Goal: Navigation & Orientation: Find specific page/section

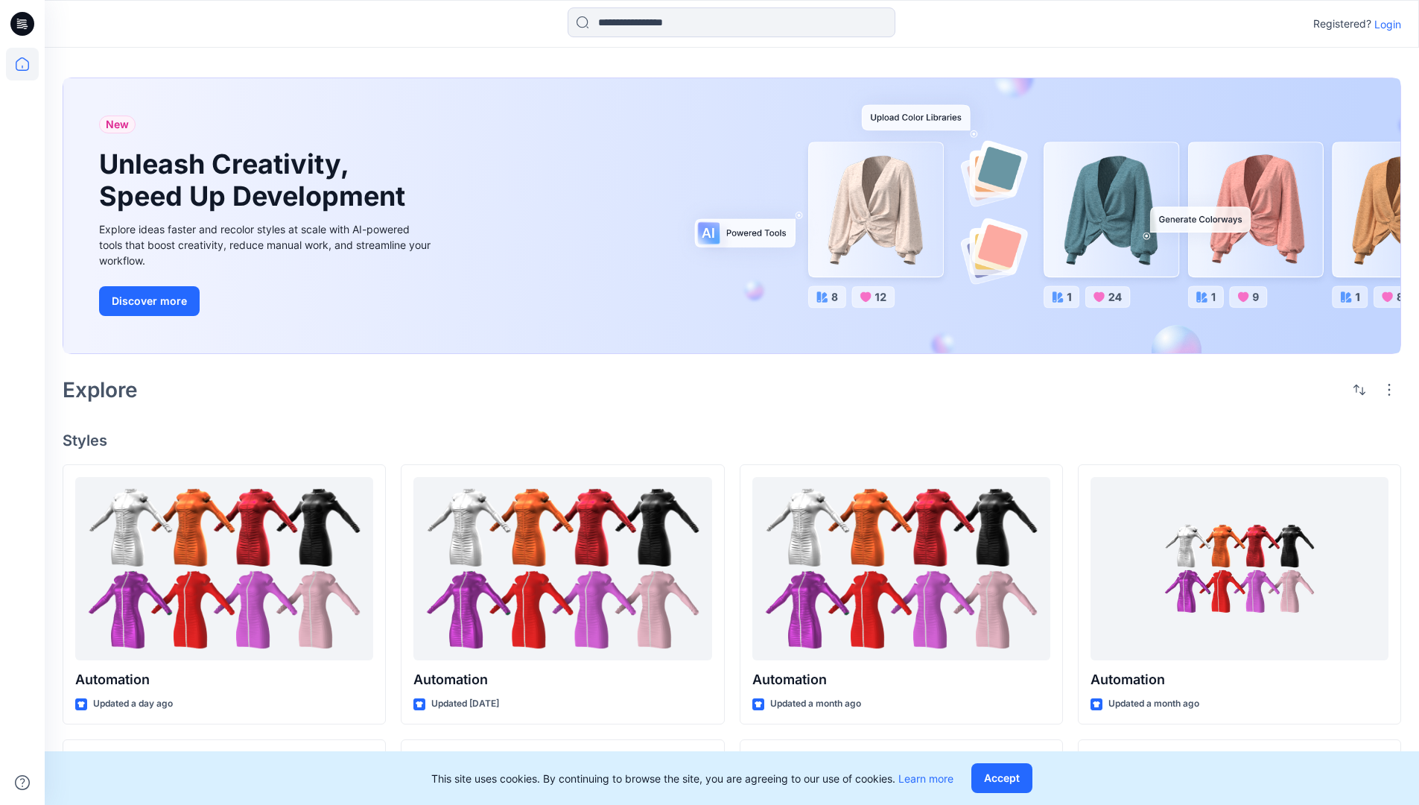
click at [1384, 24] on p "Login" at bounding box center [1387, 24] width 27 height 16
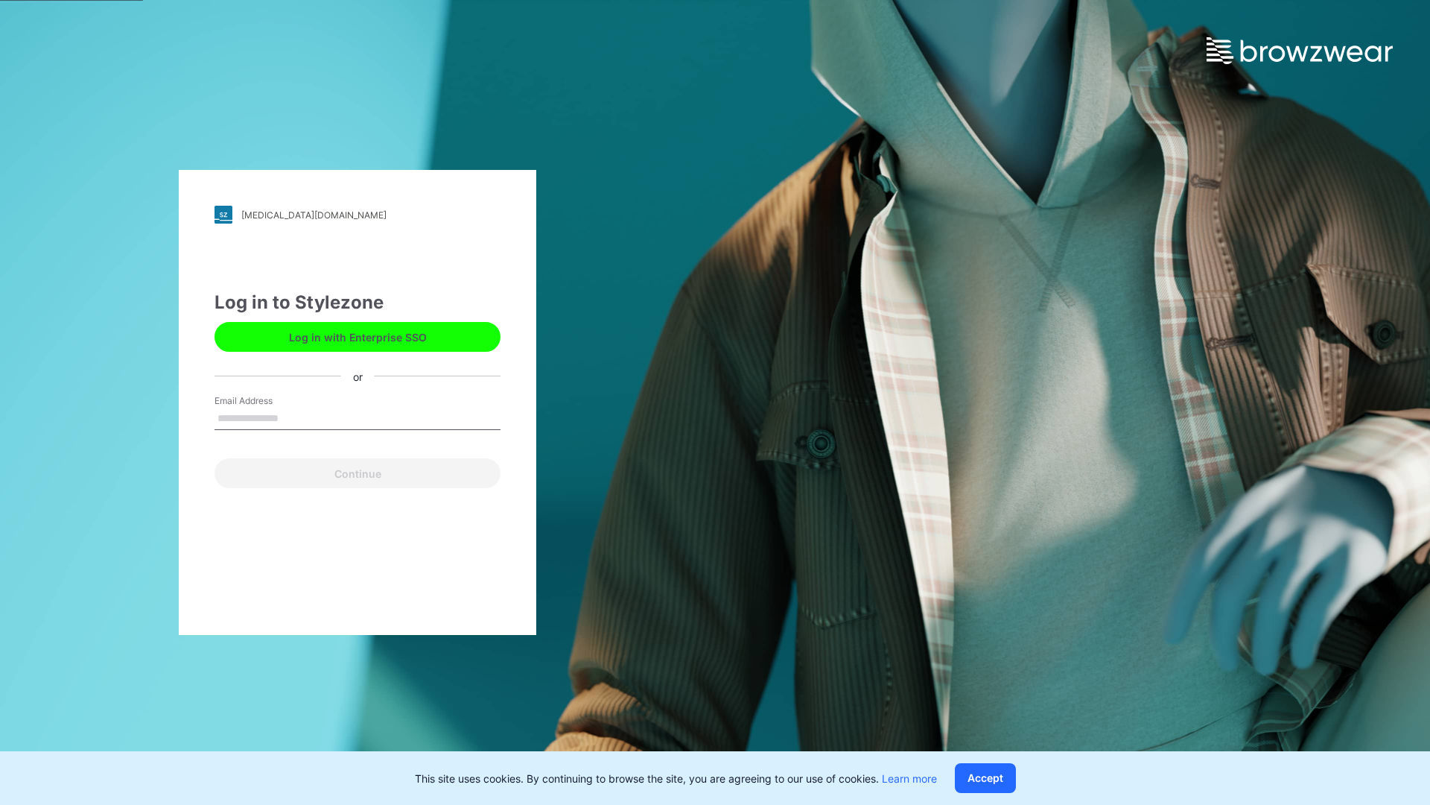
click at [294, 417] on input "Email Address" at bounding box center [358, 418] width 286 height 22
type input "**********"
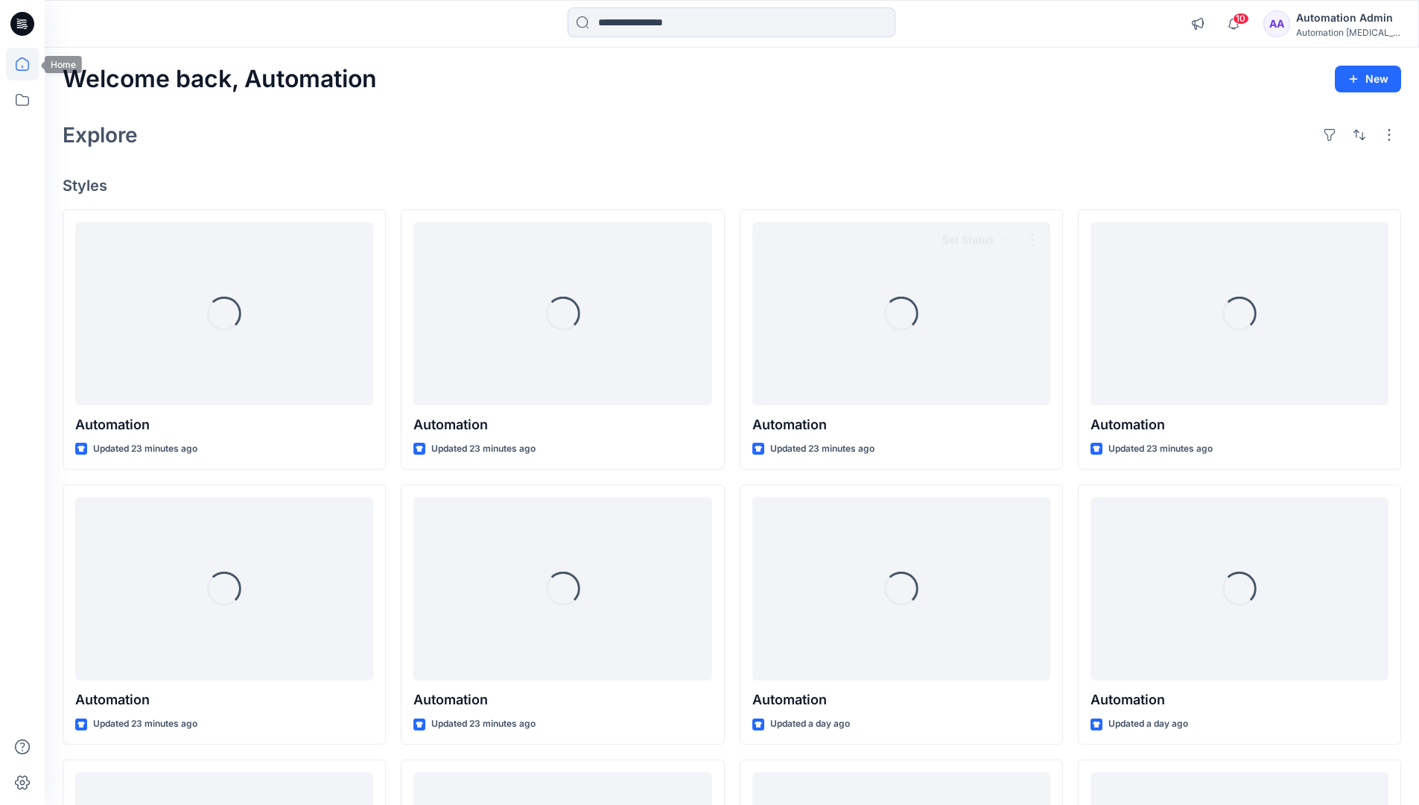
click at [28, 64] on icon at bounding box center [22, 63] width 13 height 13
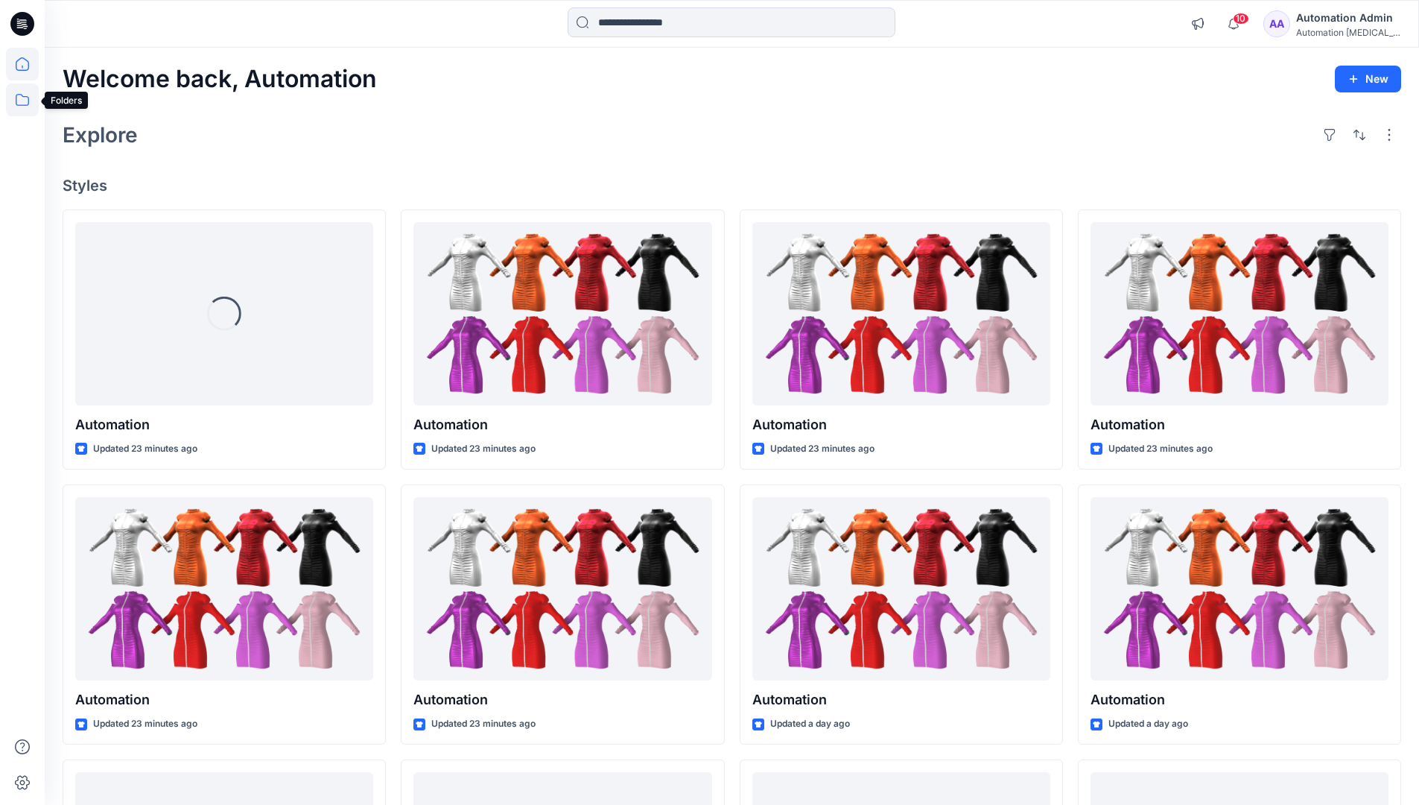
click at [23, 97] on icon at bounding box center [22, 100] width 13 height 12
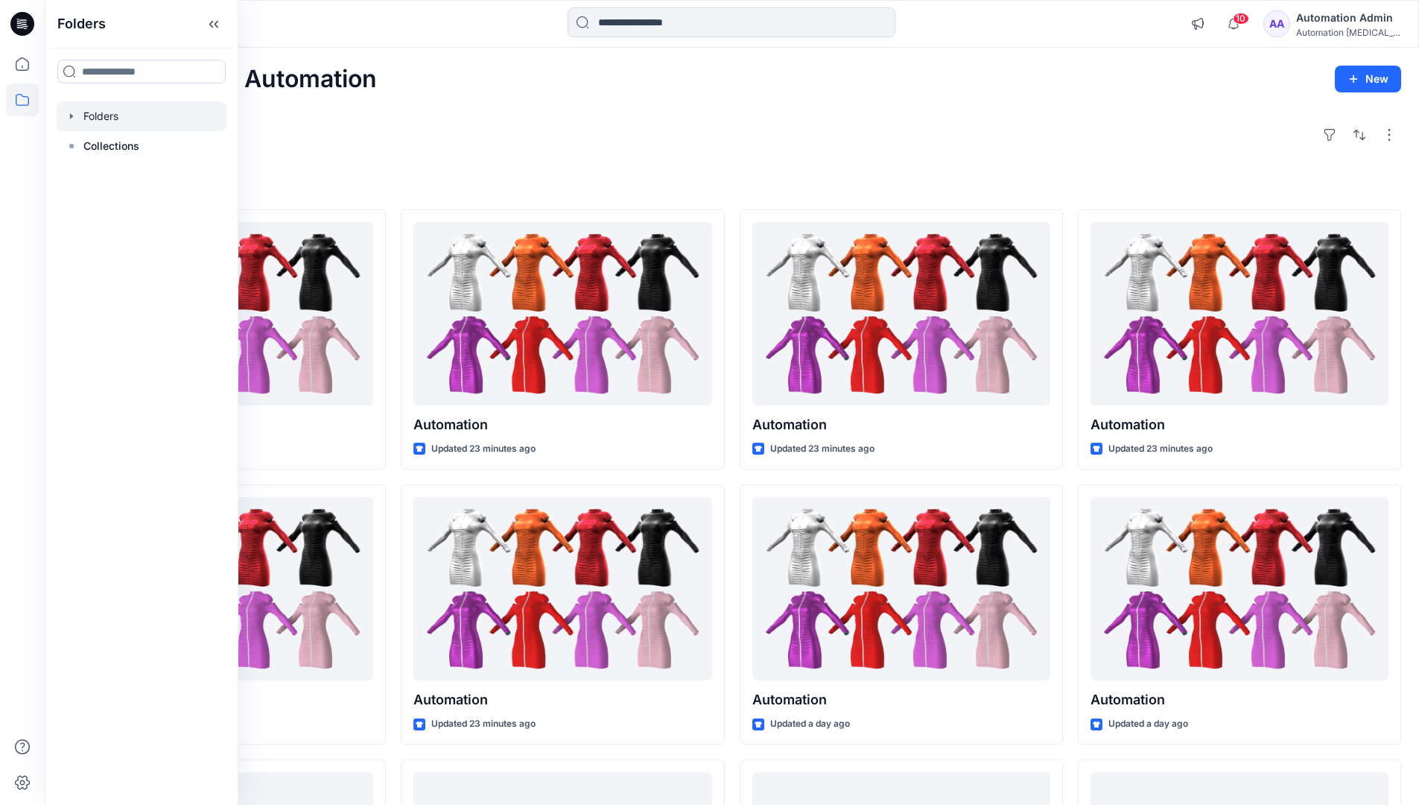
click at [109, 115] on div at bounding box center [142, 116] width 170 height 30
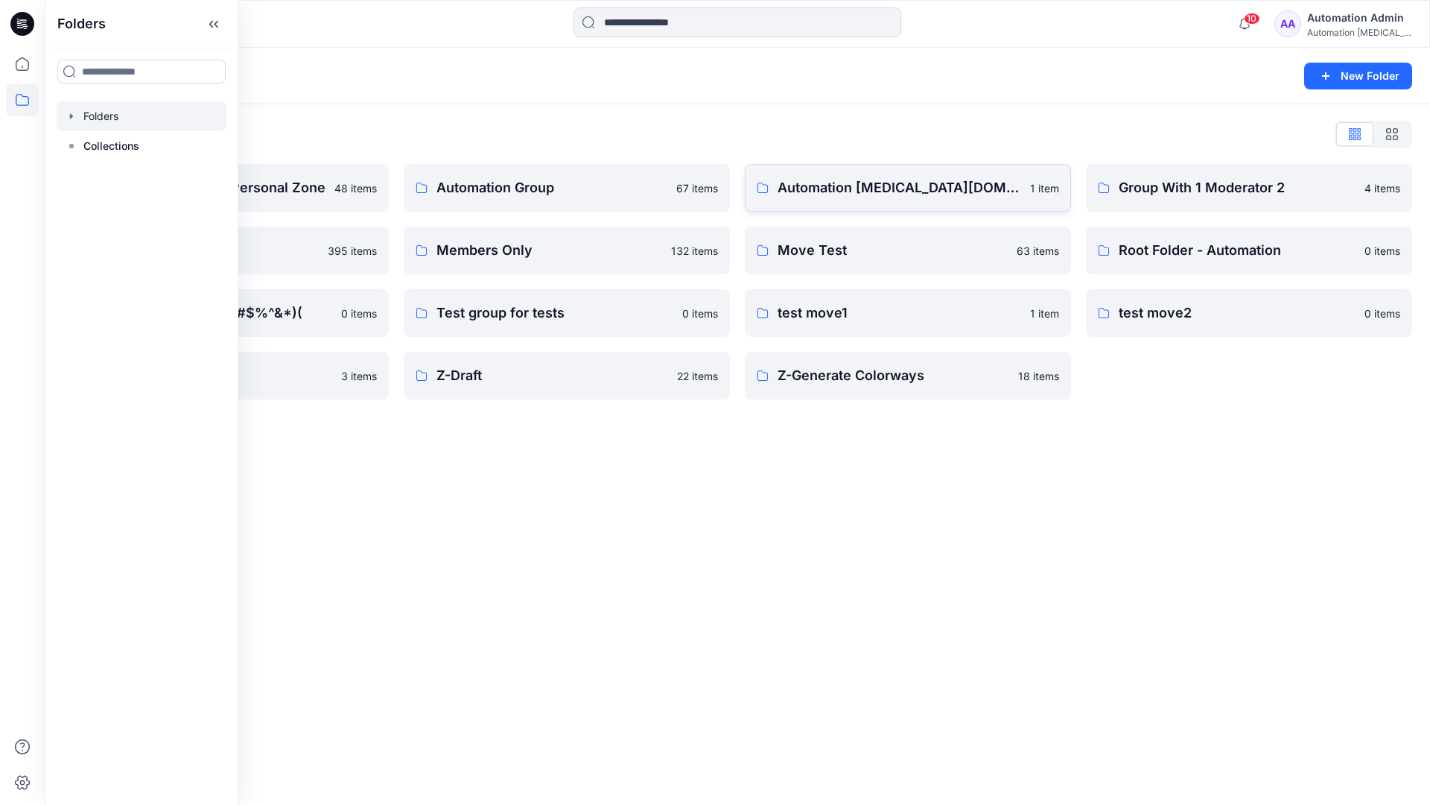
click at [855, 194] on p "Automation testim.io" at bounding box center [900, 187] width 244 height 21
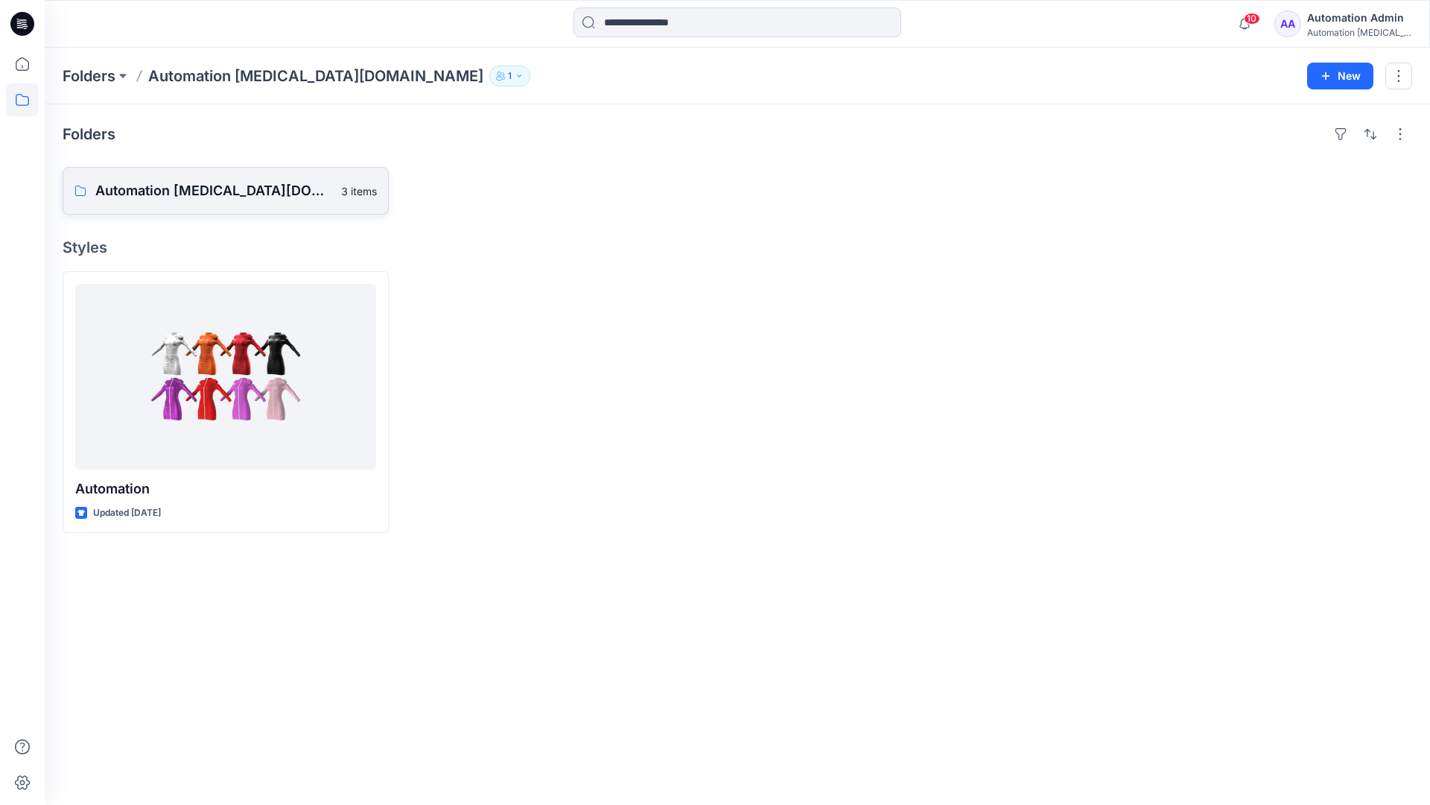
click at [210, 197] on p "Automation testim.io Board" at bounding box center [213, 190] width 237 height 21
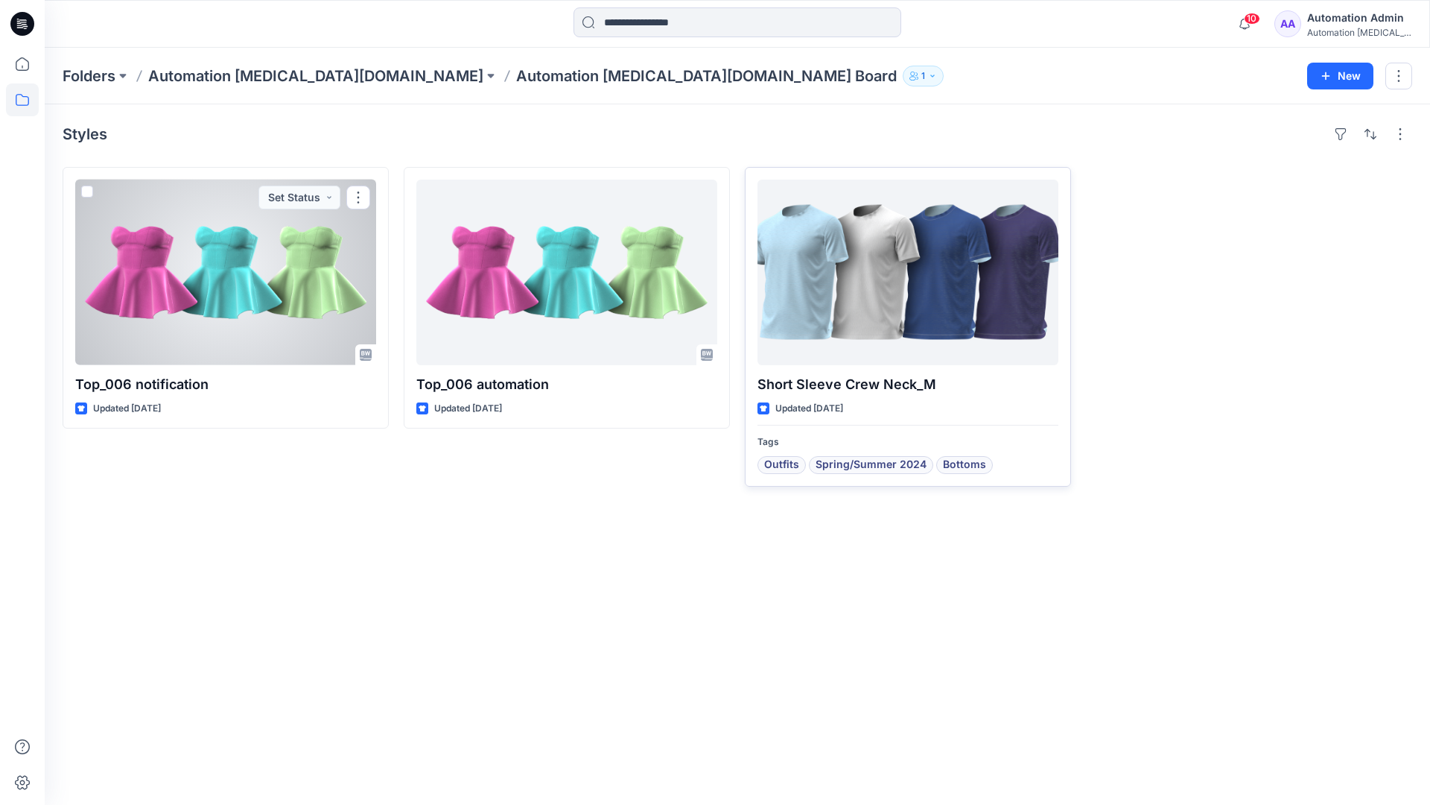
click at [852, 286] on div at bounding box center [908, 272] width 301 height 185
